Goal: Communication & Community: Share content

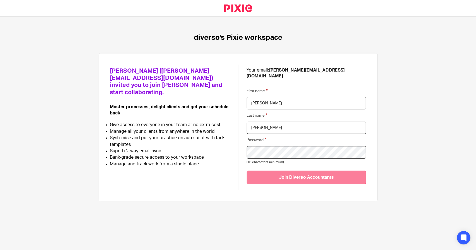
click at [305, 171] on input "Join Diverso Accountants" at bounding box center [307, 178] width 120 height 14
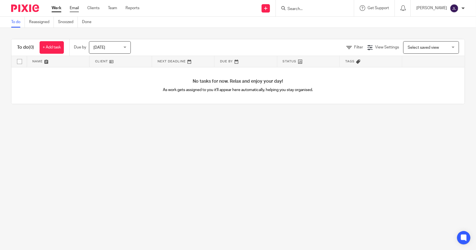
click at [76, 10] on link "Email" at bounding box center [74, 8] width 9 height 6
click at [463, 8] on div at bounding box center [462, 8] width 3 height 3
click at [455, 29] on span "Email integration" at bounding box center [447, 30] width 29 height 4
click at [464, 8] on div at bounding box center [462, 8] width 3 height 3
click at [435, 31] on span "Email integration" at bounding box center [447, 30] width 29 height 4
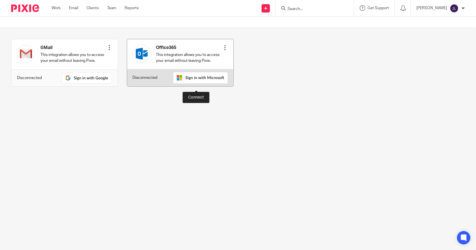
click at [193, 83] on img at bounding box center [200, 77] width 55 height 11
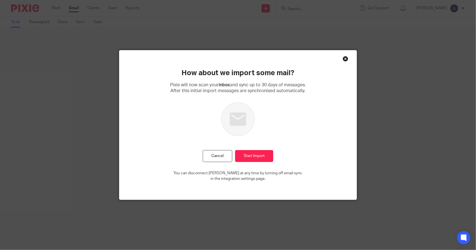
click at [343, 58] on div "Close this dialog window" at bounding box center [346, 59] width 6 height 6
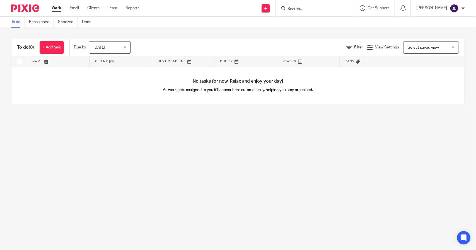
click at [460, 7] on div "[PERSON_NAME]" at bounding box center [440, 8] width 49 height 9
click at [445, 23] on span "My profile" at bounding box center [441, 22] width 17 height 4
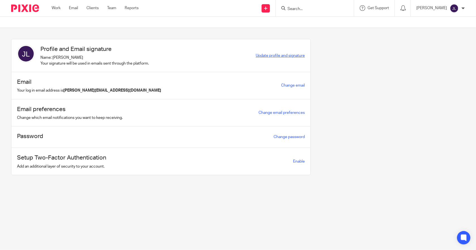
click at [281, 57] on span "Update profile and signature" at bounding box center [280, 56] width 49 height 4
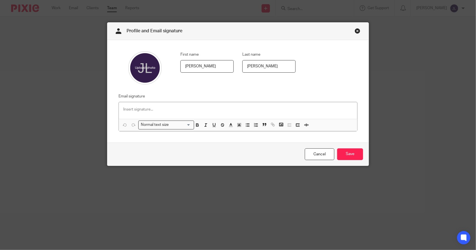
click at [137, 110] on p at bounding box center [237, 110] width 229 height 6
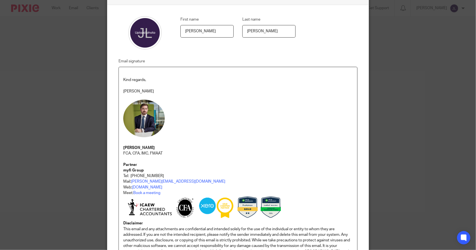
scroll to position [132, 0]
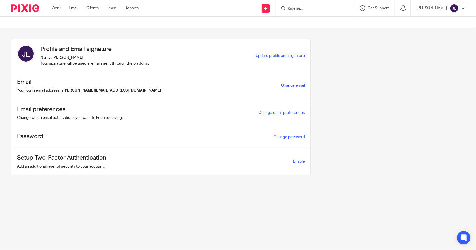
click at [302, 8] on input "Search" at bounding box center [312, 9] width 50 height 5
type input "diverso"
click at [319, 23] on link at bounding box center [333, 24] width 94 height 13
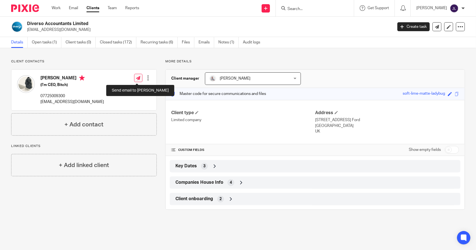
click at [136, 78] on icon at bounding box center [138, 78] width 4 height 4
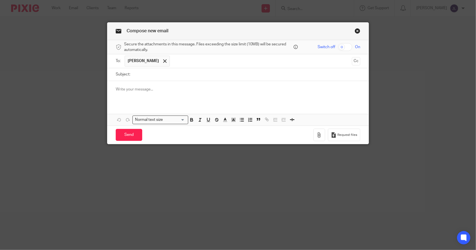
click at [155, 74] on input "Subject:" at bounding box center [246, 74] width 227 height 13
type input "Hello Bitch!"
click at [146, 92] on div at bounding box center [237, 92] width 261 height 22
click at [134, 136] on input "Send" at bounding box center [129, 135] width 26 height 12
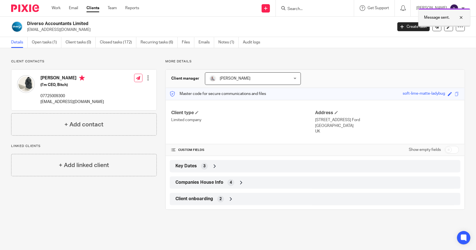
click at [461, 18] on div at bounding box center [456, 17] width 15 height 7
drag, startPoint x: 338, startPoint y: 60, endPoint x: 332, endPoint y: 60, distance: 5.9
click at [338, 60] on p "More details" at bounding box center [314, 61] width 299 height 4
click at [159, 91] on div "More details Client manager [PERSON_NAME] [PERSON_NAME] [PERSON_NAME] [PERSON_N…" at bounding box center [311, 134] width 308 height 151
click at [461, 9] on div "[PERSON_NAME]" at bounding box center [440, 8] width 49 height 9
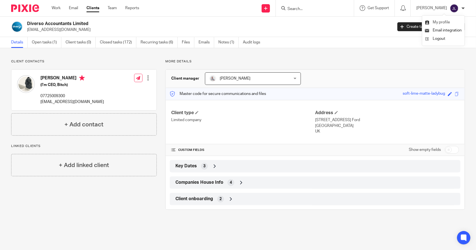
click at [446, 21] on span "My profile" at bounding box center [441, 22] width 17 height 4
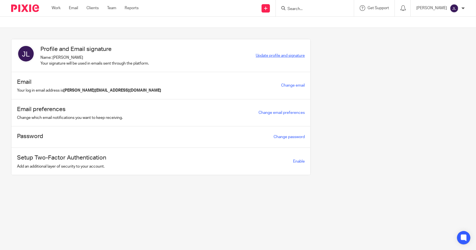
click at [293, 56] on span "Update profile and signature" at bounding box center [280, 56] width 49 height 4
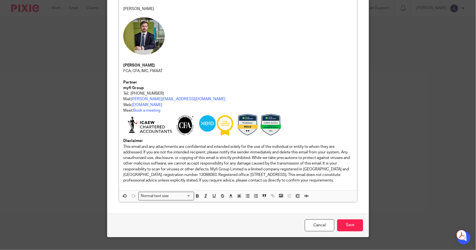
scroll to position [132, 0]
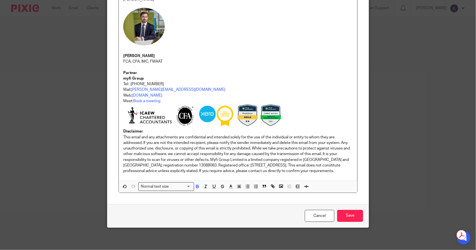
drag, startPoint x: 145, startPoint y: 173, endPoint x: 117, endPoint y: 127, distance: 54.0
click at [119, 127] on div "Kind regards, [PERSON_NAME] [PERSON_NAME] FCA, CFA, IMC, FMAAT Partner myfi Gro…" at bounding box center [238, 78] width 238 height 206
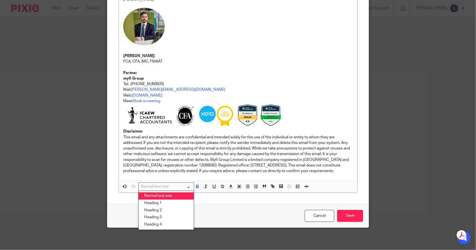
click at [186, 187] on input "Search for option" at bounding box center [165, 187] width 52 height 6
click at [187, 187] on input "Search for option" at bounding box center [165, 187] width 52 height 6
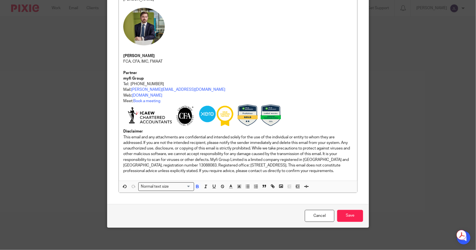
drag, startPoint x: 206, startPoint y: 203, endPoint x: 257, endPoint y: 211, distance: 51.9
click at [206, 203] on div "First name James Last name Lynch Email signature Kind regards, James James Lync…" at bounding box center [237, 58] width 261 height 291
click at [322, 214] on link "Cancel" at bounding box center [320, 216] width 30 height 12
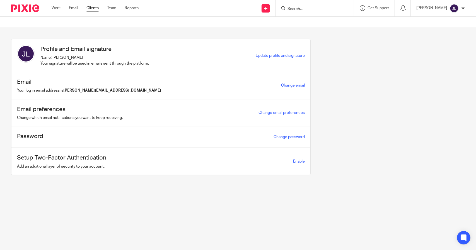
click at [94, 9] on link "Clients" at bounding box center [92, 8] width 12 height 6
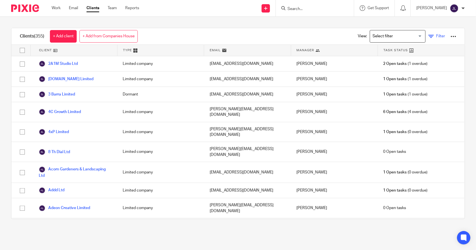
click at [436, 36] on span "Filter" at bounding box center [440, 36] width 9 height 4
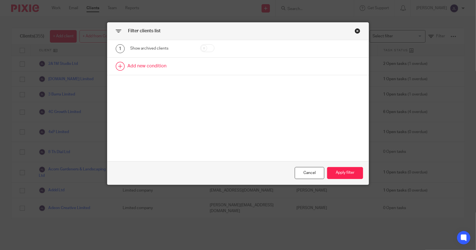
click at [140, 65] on link at bounding box center [237, 66] width 261 height 17
click at [151, 68] on div "Field" at bounding box center [157, 68] width 45 height 12
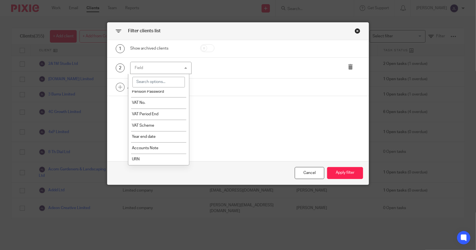
scroll to position [361, 0]
click at [147, 161] on li "URN" at bounding box center [158, 159] width 61 height 11
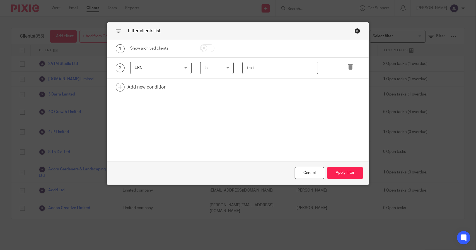
click at [251, 67] on input "text" at bounding box center [280, 68] width 76 height 13
click at [226, 67] on div "is is" at bounding box center [216, 68] width 33 height 13
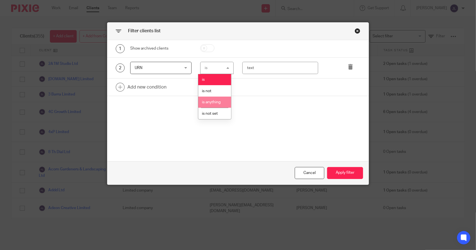
click at [213, 102] on span "is anything" at bounding box center [211, 102] width 19 height 4
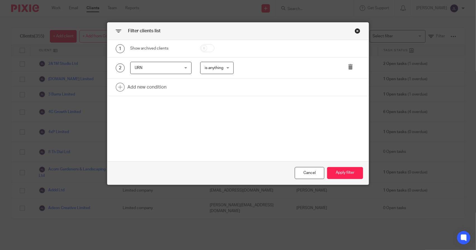
click at [223, 111] on div "1 Show archived clients 2 URN URN Name Email Client type Manager Open tasks Ove…" at bounding box center [237, 100] width 261 height 121
click at [346, 174] on button "Apply filter" at bounding box center [345, 173] width 36 height 12
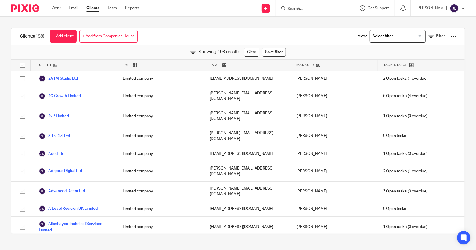
click at [22, 64] on input "checkbox" at bounding box center [22, 65] width 11 height 11
checkbox input "true"
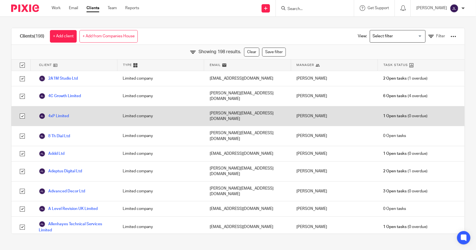
checkbox input "true"
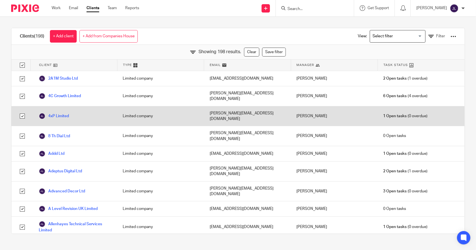
checkbox input "true"
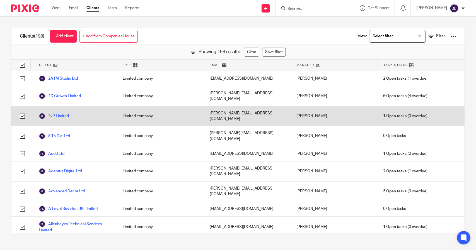
checkbox input "true"
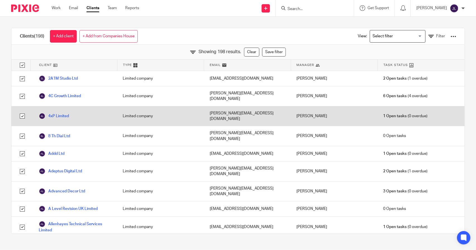
checkbox input "true"
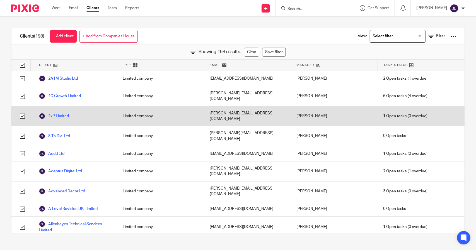
checkbox input "true"
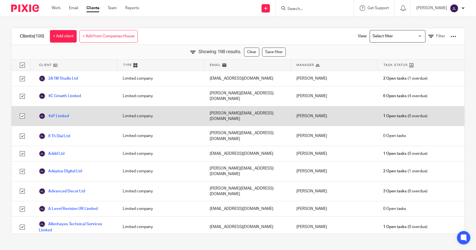
checkbox input "true"
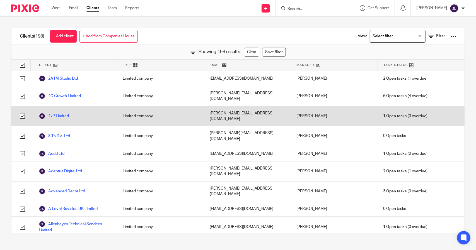
checkbox input "true"
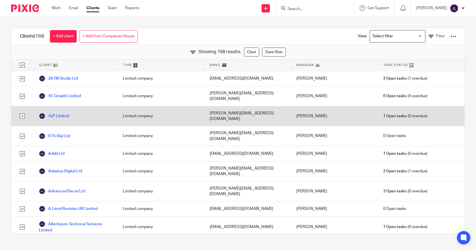
checkbox input "true"
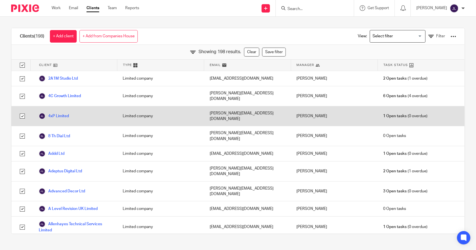
checkbox input "true"
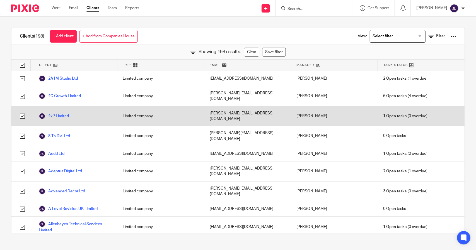
checkbox input "true"
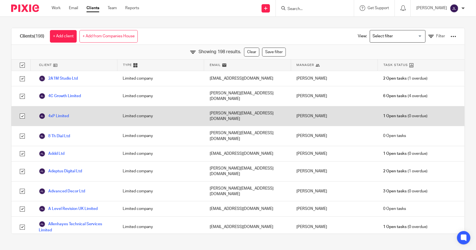
checkbox input "true"
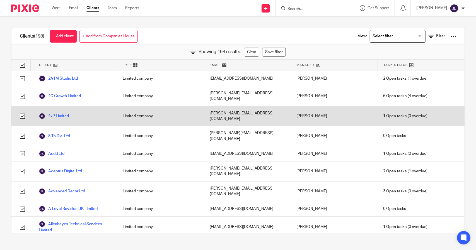
checkbox input "true"
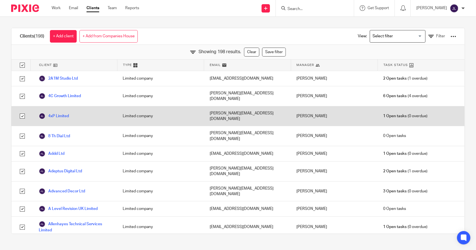
checkbox input "true"
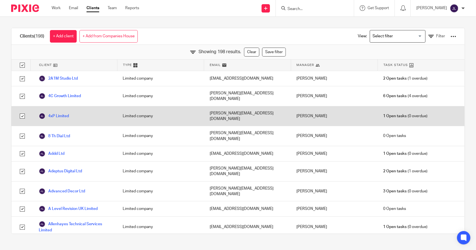
checkbox input "true"
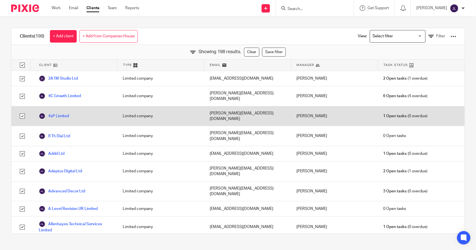
checkbox input "true"
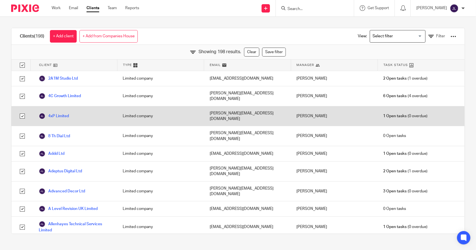
checkbox input "true"
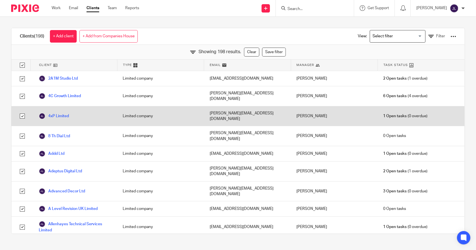
checkbox input "true"
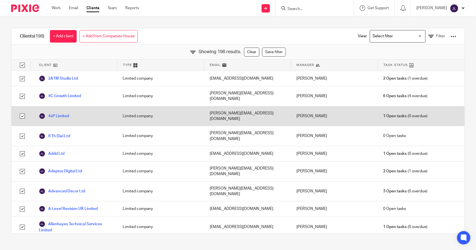
checkbox input "true"
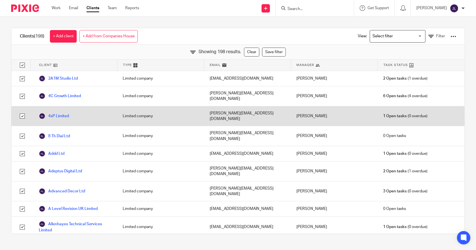
checkbox input "true"
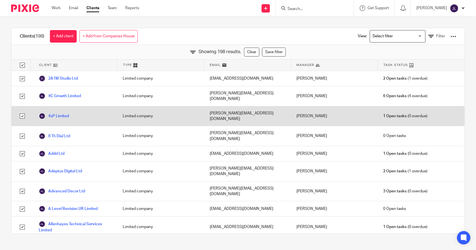
checkbox input "true"
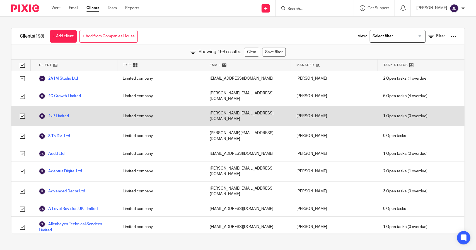
checkbox input "true"
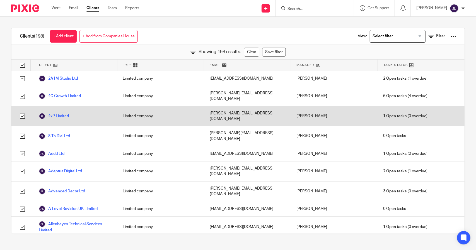
checkbox input "true"
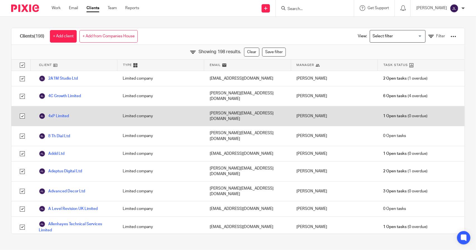
checkbox input "true"
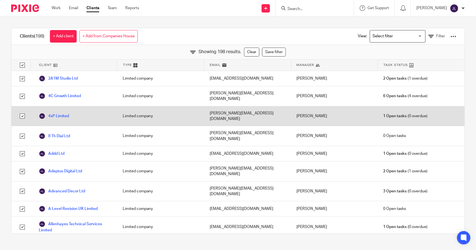
checkbox input "true"
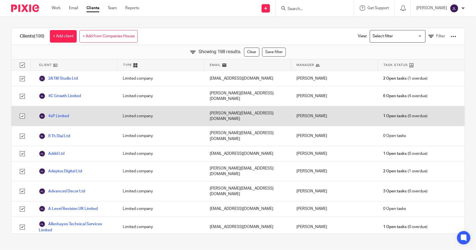
checkbox input "true"
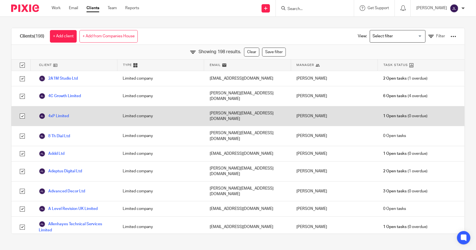
checkbox input "true"
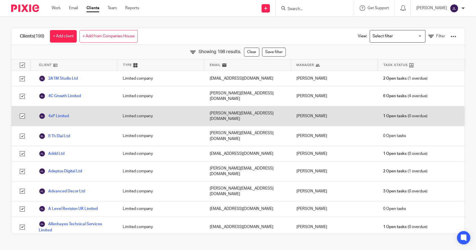
checkbox input "true"
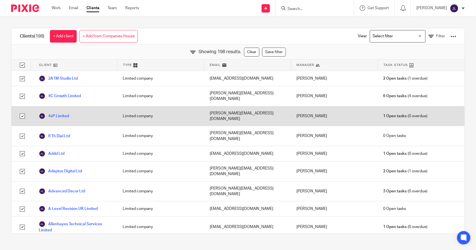
checkbox input "true"
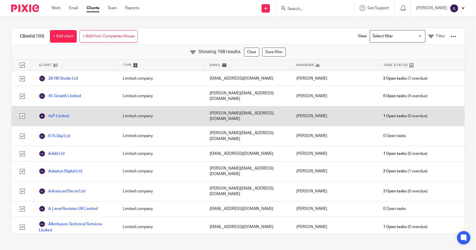
checkbox input "true"
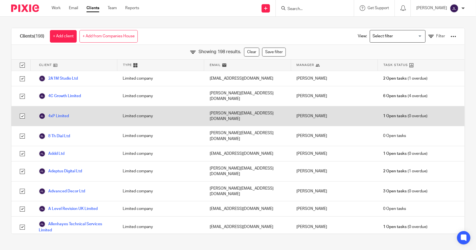
checkbox input "true"
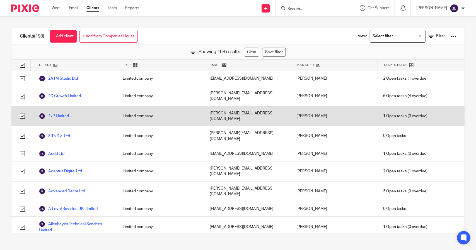
checkbox input "true"
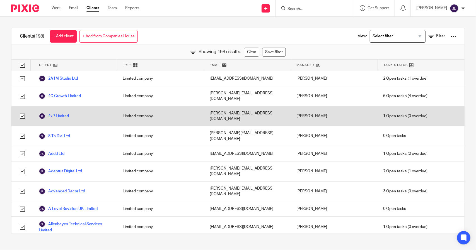
checkbox input "true"
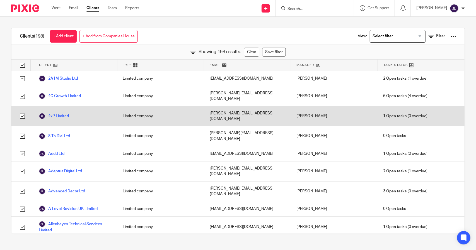
checkbox input "true"
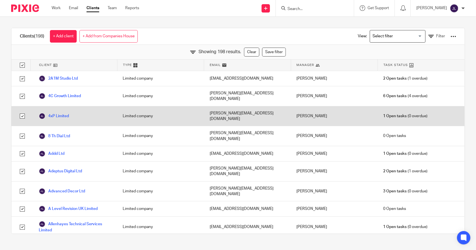
checkbox input "true"
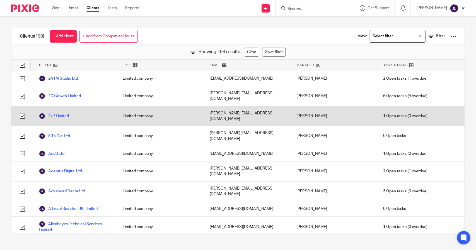
checkbox input "true"
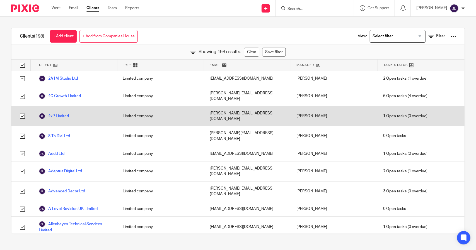
checkbox input "true"
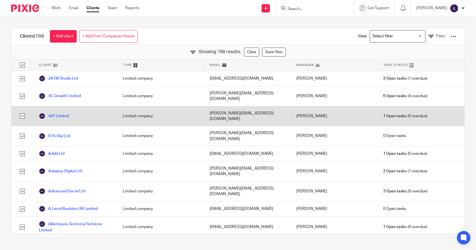
checkbox input "true"
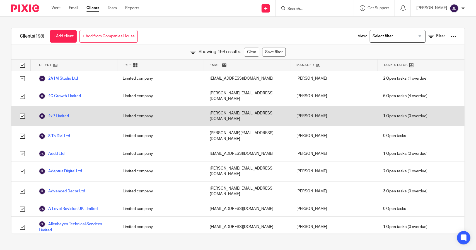
checkbox input "true"
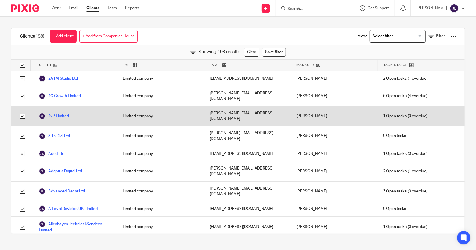
checkbox input "true"
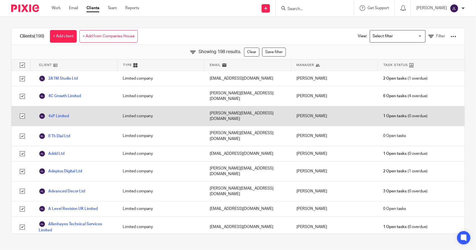
checkbox input "true"
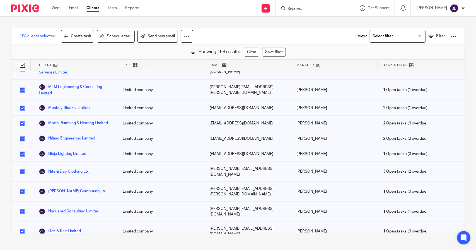
scroll to position [1868, 0]
checkbox input "false"
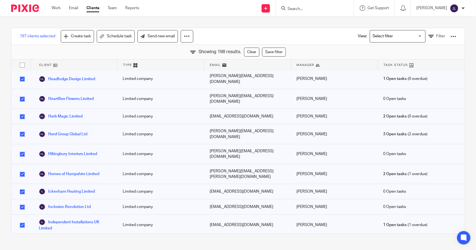
scroll to position [1338, 0]
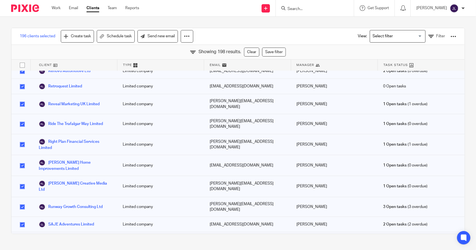
scroll to position [2397, 0]
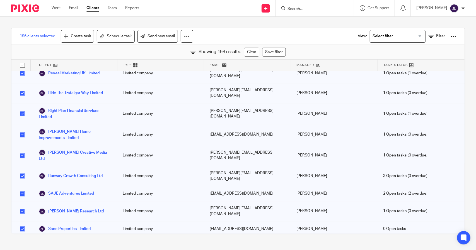
click at [150, 39] on link "Send new email" at bounding box center [157, 36] width 40 height 13
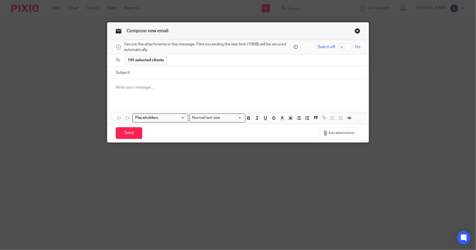
click at [140, 75] on input "Subject:" at bounding box center [246, 73] width 227 height 13
paste input "Welcome to myfi Group – What to Expect Next"
type input "Welcome to myfi Group – What to Expect Next"
click at [116, 86] on p at bounding box center [238, 88] width 244 height 6
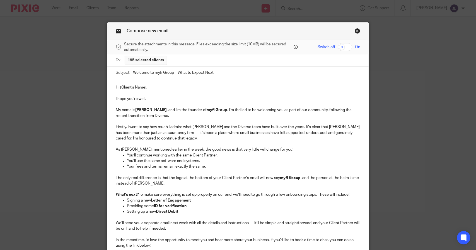
click at [143, 87] on p "Hi [Client's Name]," at bounding box center [238, 88] width 244 height 6
drag, startPoint x: 144, startPoint y: 87, endPoint x: 118, endPoint y: 88, distance: 25.7
click at [118, 88] on p "Hi [Client's Name]," at bounding box center [238, 88] width 244 height 6
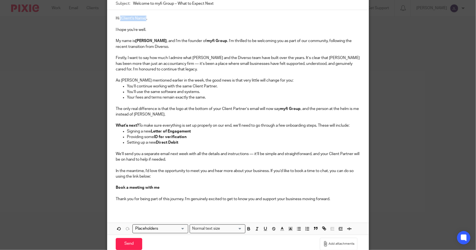
scroll to position [93, 0]
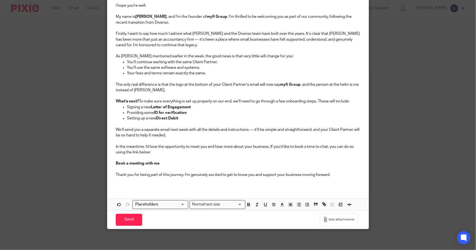
click at [179, 205] on input "Search for option" at bounding box center [159, 205] width 52 height 6
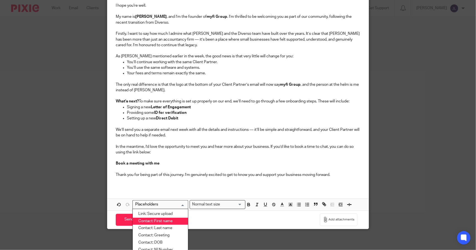
click at [167, 220] on li "Contact: First name" at bounding box center [160, 221] width 55 height 7
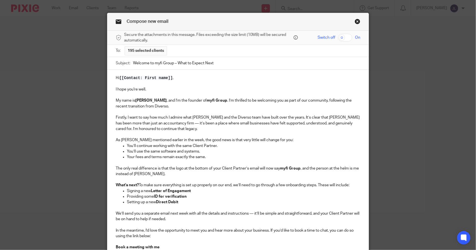
scroll to position [0, 0]
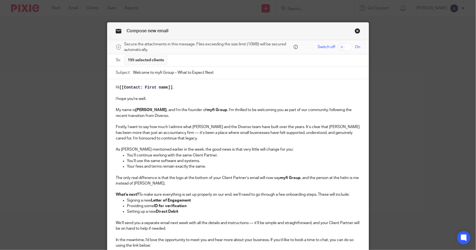
click at [292, 194] on p "What’s next? To make sure everything is set up properly on our end, we’ll need …" at bounding box center [238, 195] width 244 height 6
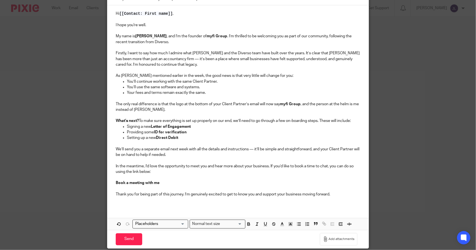
scroll to position [94, 0]
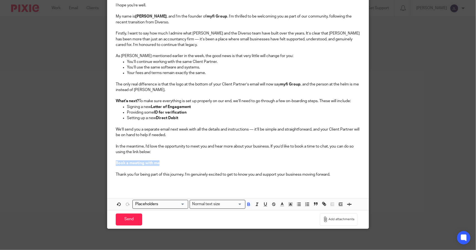
drag, startPoint x: 158, startPoint y: 163, endPoint x: 114, endPoint y: 163, distance: 44.3
click at [116, 163] on p "Book a meeting with me" at bounding box center [238, 164] width 244 height 6
drag, startPoint x: 125, startPoint y: 163, endPoint x: 315, endPoint y: 163, distance: 190.4
click at [315, 163] on p "Book a meeting" at bounding box center [238, 164] width 244 height 6
click at [127, 164] on link "Book a meeting" at bounding box center [129, 163] width 27 height 4
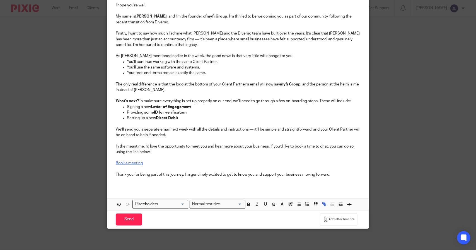
click at [135, 163] on link "Book a meeting" at bounding box center [129, 163] width 27 height 4
drag, startPoint x: 141, startPoint y: 163, endPoint x: 115, endPoint y: 160, distance: 26.6
click at [116, 161] on p "Book a meeting" at bounding box center [238, 164] width 244 height 6
click at [159, 158] on p at bounding box center [238, 158] width 244 height 6
click at [131, 161] on link "Book a meeting" at bounding box center [129, 163] width 27 height 4
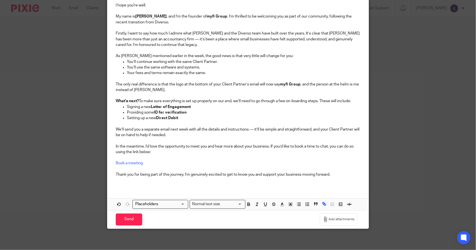
click at [143, 163] on p "Book a meeting" at bounding box center [238, 164] width 244 height 6
click at [132, 162] on link "Book a meeting" at bounding box center [129, 163] width 27 height 4
click at [125, 163] on link "Book a meeting" at bounding box center [129, 163] width 27 height 4
drag, startPoint x: 125, startPoint y: 163, endPoint x: 145, endPoint y: 166, distance: 20.0
click at [145, 166] on p at bounding box center [238, 169] width 244 height 6
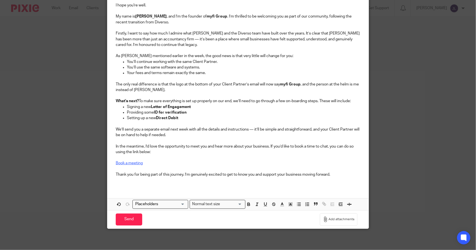
click at [129, 163] on link "Book a meeting" at bounding box center [129, 163] width 27 height 4
drag, startPoint x: 140, startPoint y: 163, endPoint x: 115, endPoint y: 162, distance: 25.9
click at [116, 162] on link "Book a meeting" at bounding box center [129, 163] width 27 height 4
click at [202, 159] on p at bounding box center [238, 158] width 244 height 6
drag, startPoint x: 144, startPoint y: 163, endPoint x: 115, endPoint y: 163, distance: 29.0
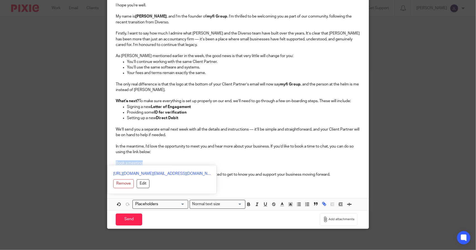
click at [116, 163] on p "Book a meeting" at bounding box center [238, 164] width 244 height 6
click at [168, 162] on p "Book a meeting with me" at bounding box center [238, 164] width 244 height 6
click at [162, 162] on p "Book a meeting with me" at bounding box center [238, 164] width 244 height 6
drag, startPoint x: 158, startPoint y: 162, endPoint x: 112, endPoint y: 162, distance: 45.4
click at [112, 162] on div "Hi [[Contact: First name]] , I hope you're well. My name is James Lynch , and I…" at bounding box center [237, 87] width 261 height 202
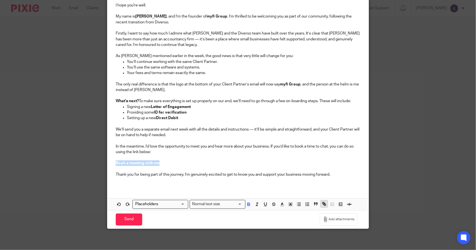
click at [324, 204] on icon "button" at bounding box center [323, 204] width 5 height 5
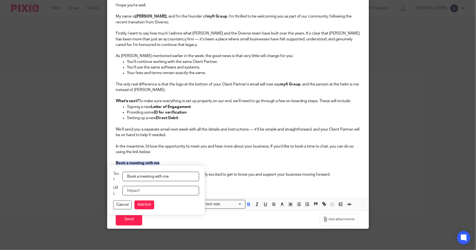
click at [139, 191] on input "URL" at bounding box center [160, 190] width 77 height 9
paste input "https://outlook.office.com/bookwithme/user/ccb4dbdaa6ad4106a09ca4d8893ed6be%40m…"
type input "https://outlook.office.com/bookwithme/user/ccb4dbdaa6ad4106a09ca4d8893ed6be%40m…"
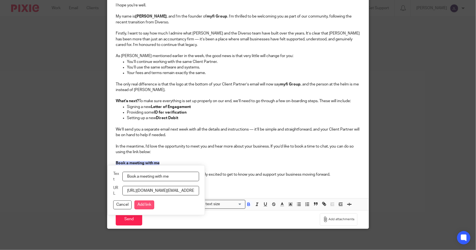
click at [145, 205] on button "Add link" at bounding box center [144, 205] width 20 height 9
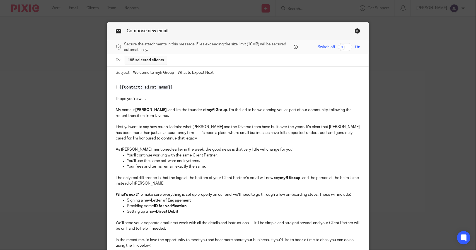
click at [139, 193] on p "What’s next? To make sure everything is set up properly on our end, we’ll need …" at bounding box center [238, 195] width 244 height 6
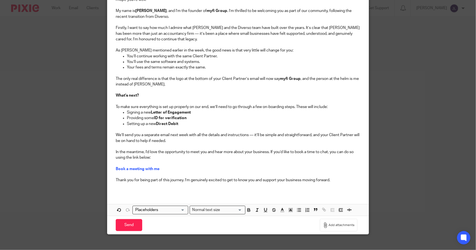
scroll to position [105, 0]
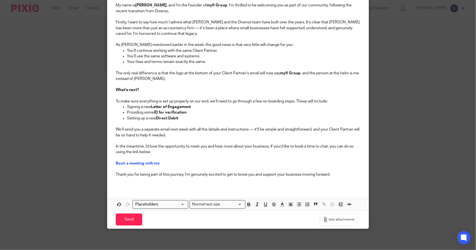
click at [121, 181] on p at bounding box center [238, 181] width 244 height 6
click at [128, 218] on input "Send" at bounding box center [129, 220] width 26 height 12
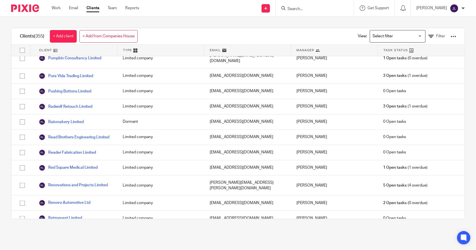
scroll to position [4293, 0]
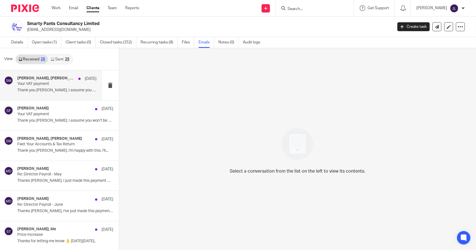
click at [69, 92] on p "Thank you [PERSON_NAME], I assume you won’t be able..." at bounding box center [56, 90] width 79 height 5
